Goal: Browse casually: Explore the website without a specific task or goal

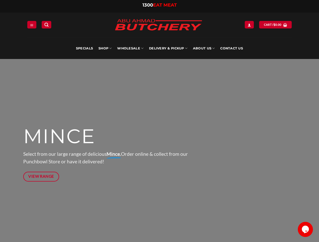
click at [159, 121] on div at bounding box center [159, 153] width 273 height 189
click at [32, 24] on icon "Menu" at bounding box center [32, 25] width 4 height 4
click at [105, 48] on link "SHOP" at bounding box center [104, 48] width 13 height 21
click at [130, 48] on link "Wholesale" at bounding box center [130, 48] width 26 height 21
click at [168, 48] on link "Delivery & Pickup" at bounding box center [168, 48] width 38 height 21
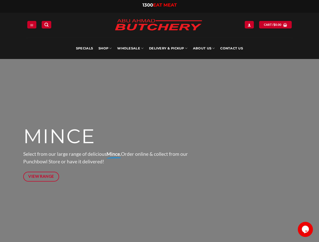
click at [204, 48] on link "About Us" at bounding box center [204, 48] width 22 height 21
click at [305, 230] on icon "Chat widget" at bounding box center [305, 230] width 7 height 8
